Goal: Task Accomplishment & Management: Manage account settings

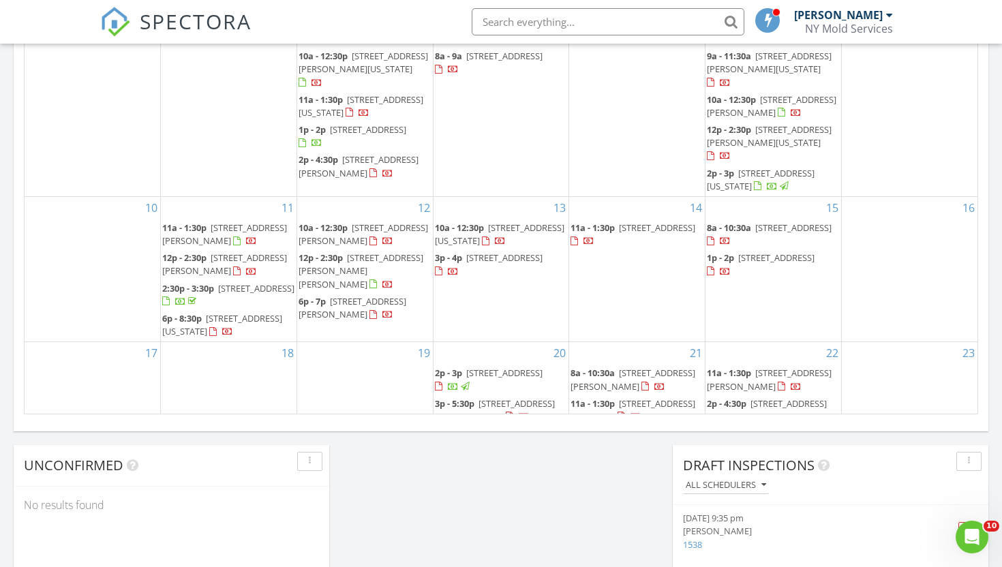
scroll to position [233, 0]
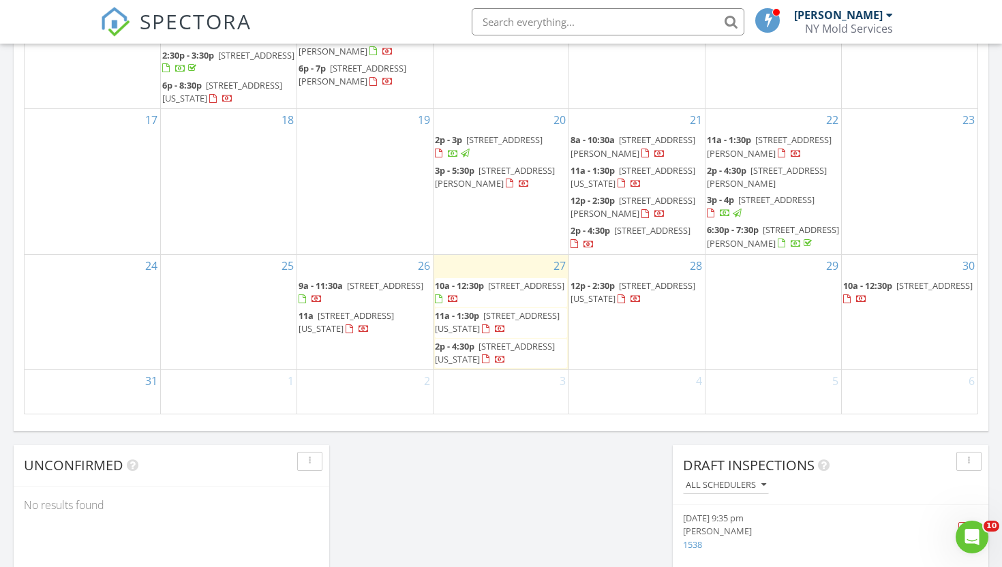
click at [350, 290] on span "[STREET_ADDRESS]" at bounding box center [385, 285] width 76 height 12
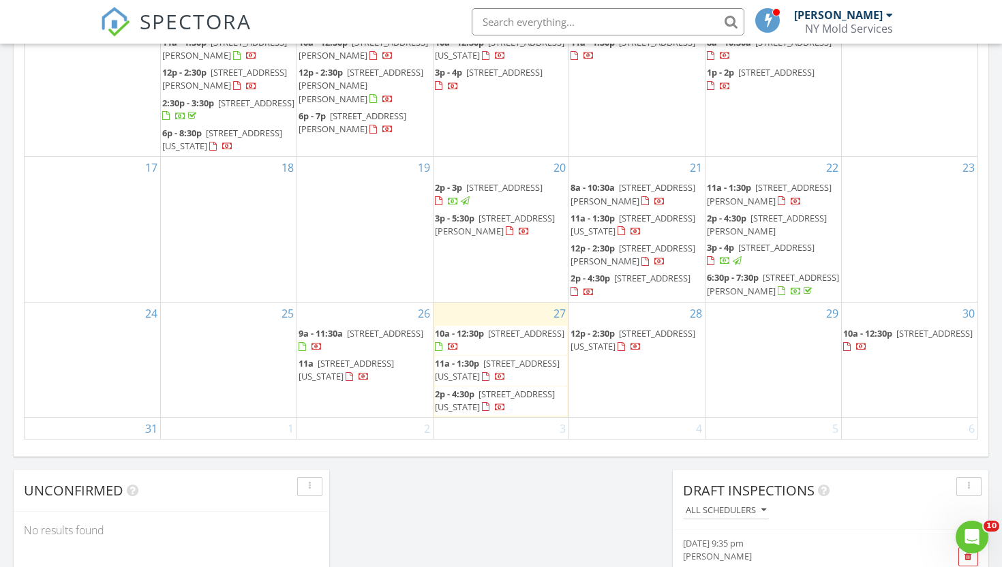
scroll to position [219, 0]
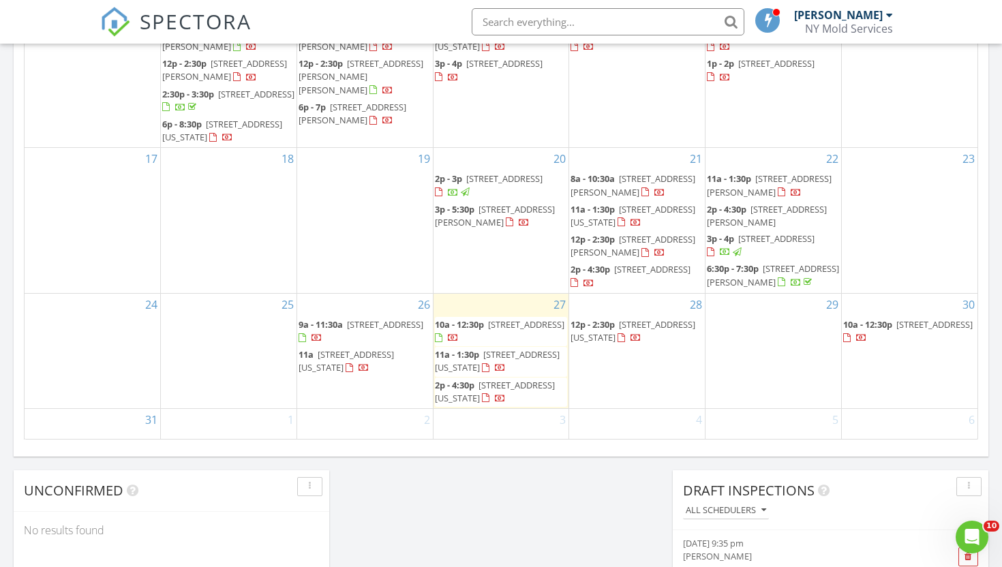
click at [369, 328] on span "912 Eastern Pkwy 2, BROOKLYN 11213" at bounding box center [385, 324] width 76 height 12
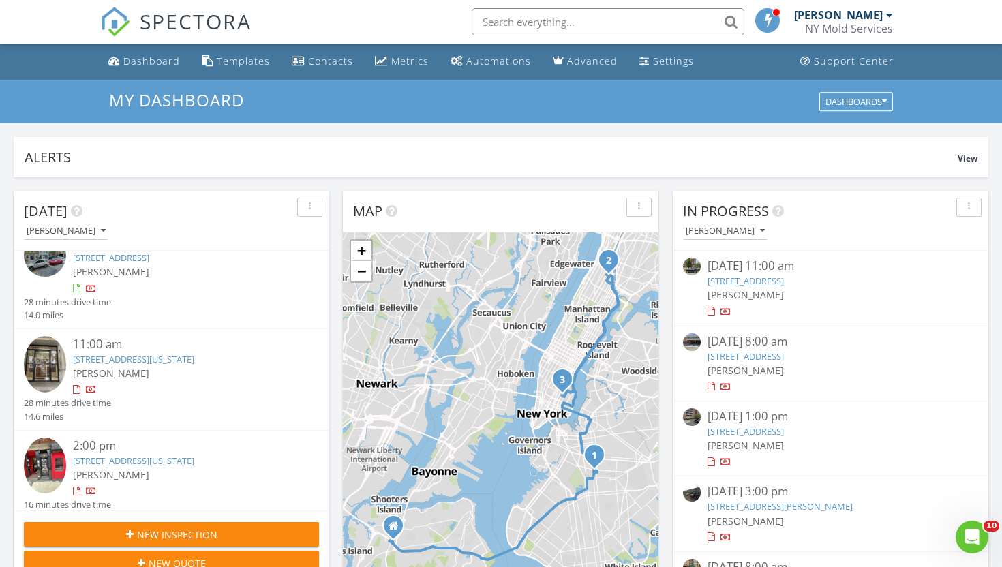
scroll to position [28, 0]
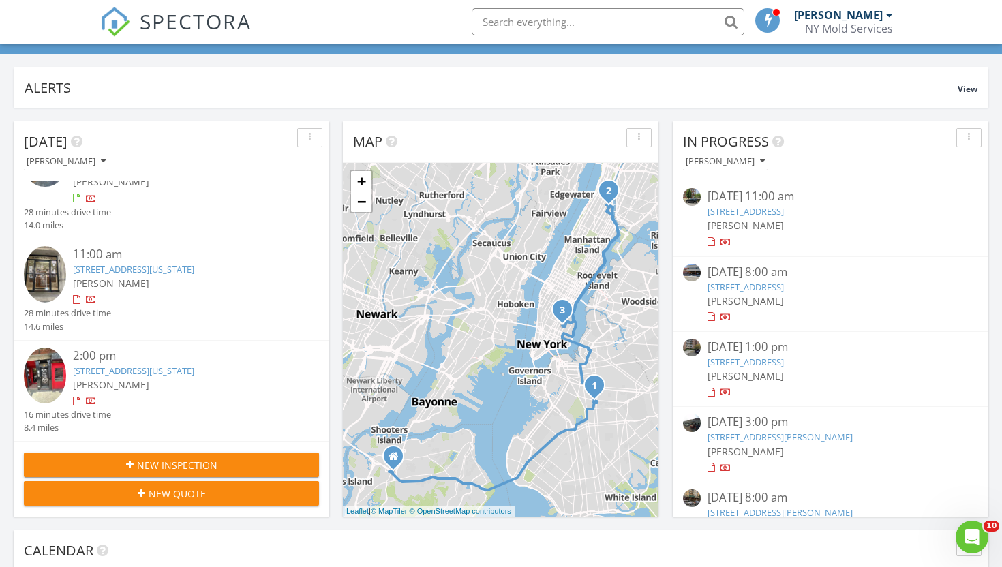
click at [93, 369] on link "[STREET_ADDRESS][US_STATE]" at bounding box center [133, 371] width 121 height 12
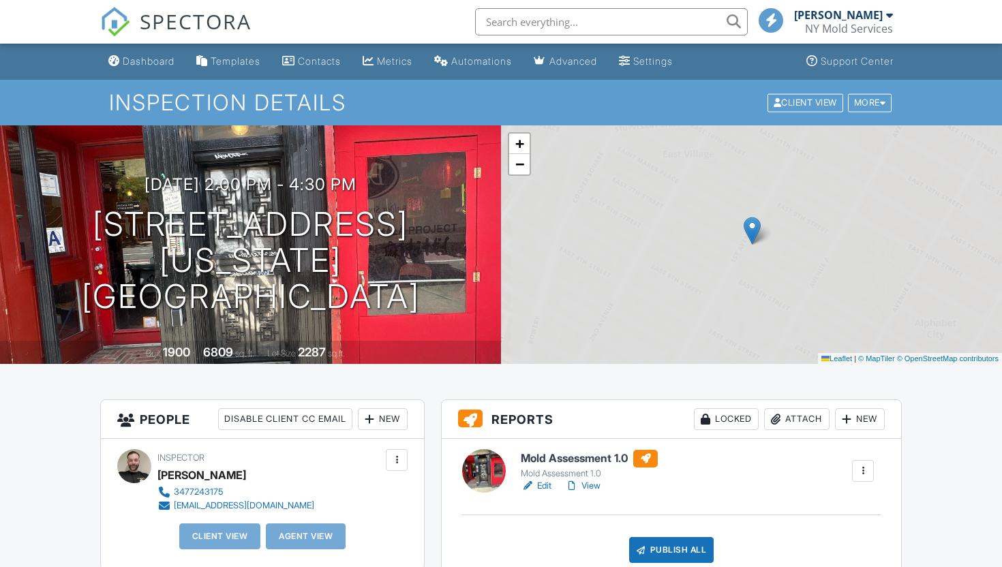
click at [572, 460] on h6 "Mold Assessment 1.0" at bounding box center [589, 459] width 137 height 18
